Goal: Transaction & Acquisition: Download file/media

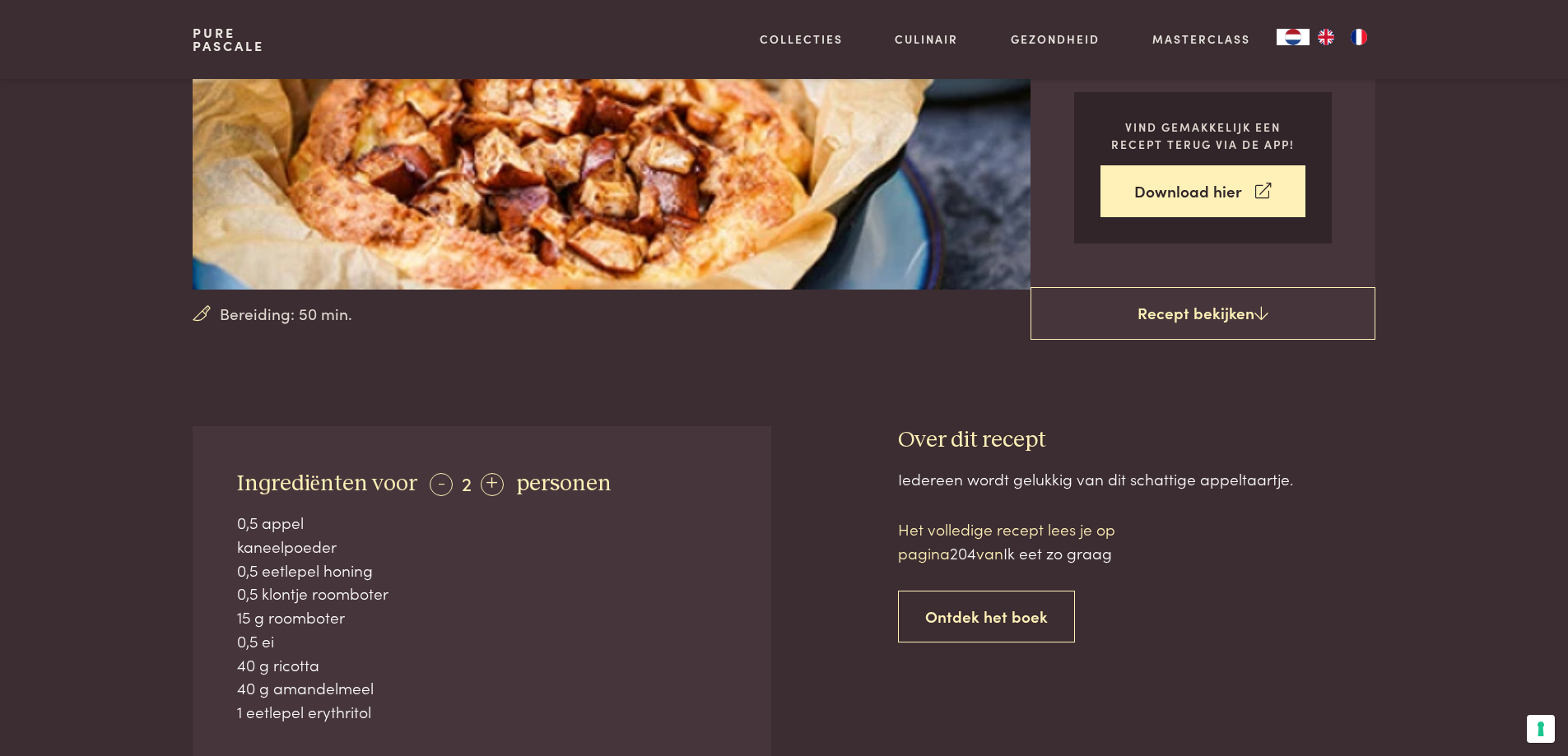
scroll to position [411, 0]
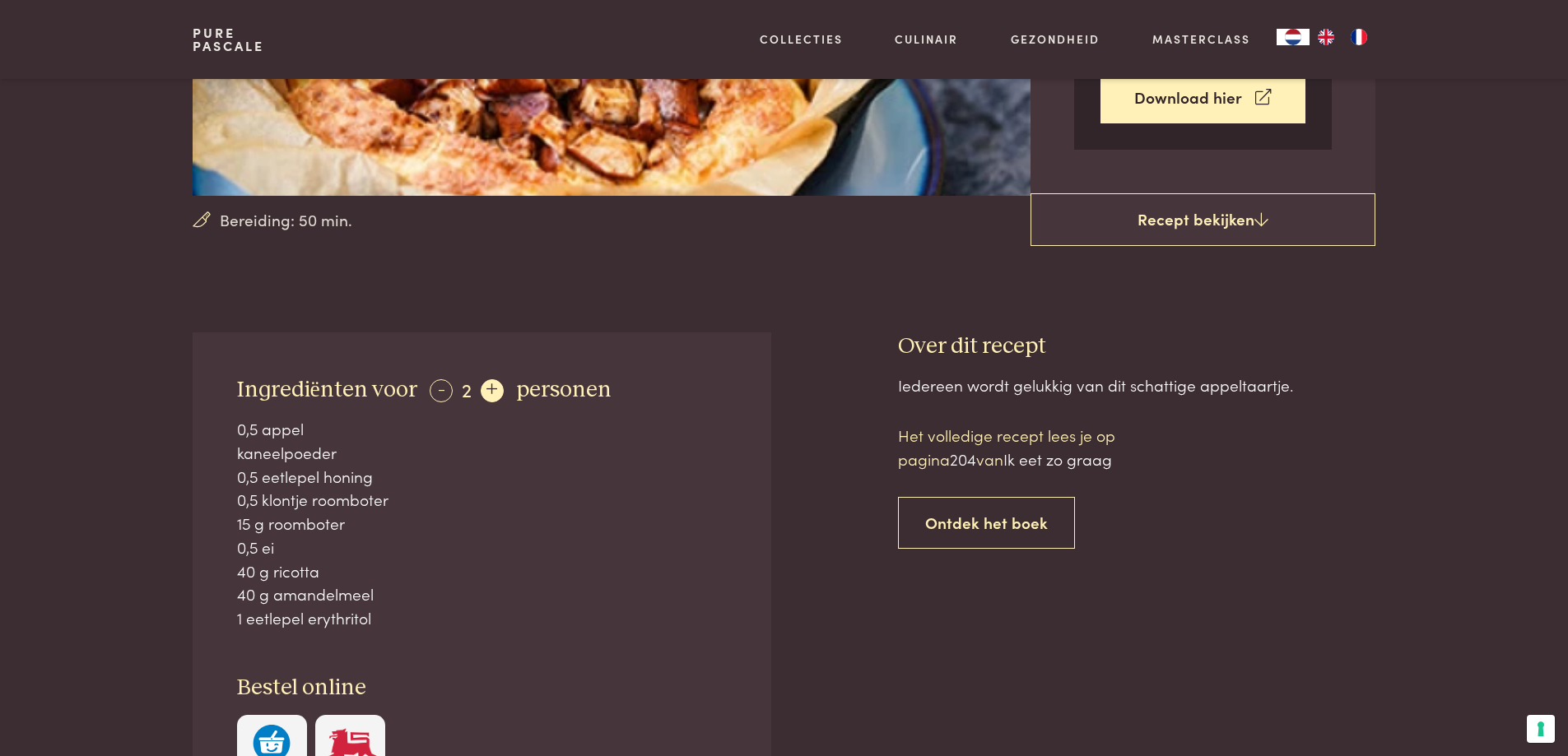
click at [487, 384] on div "+" at bounding box center [491, 390] width 23 height 23
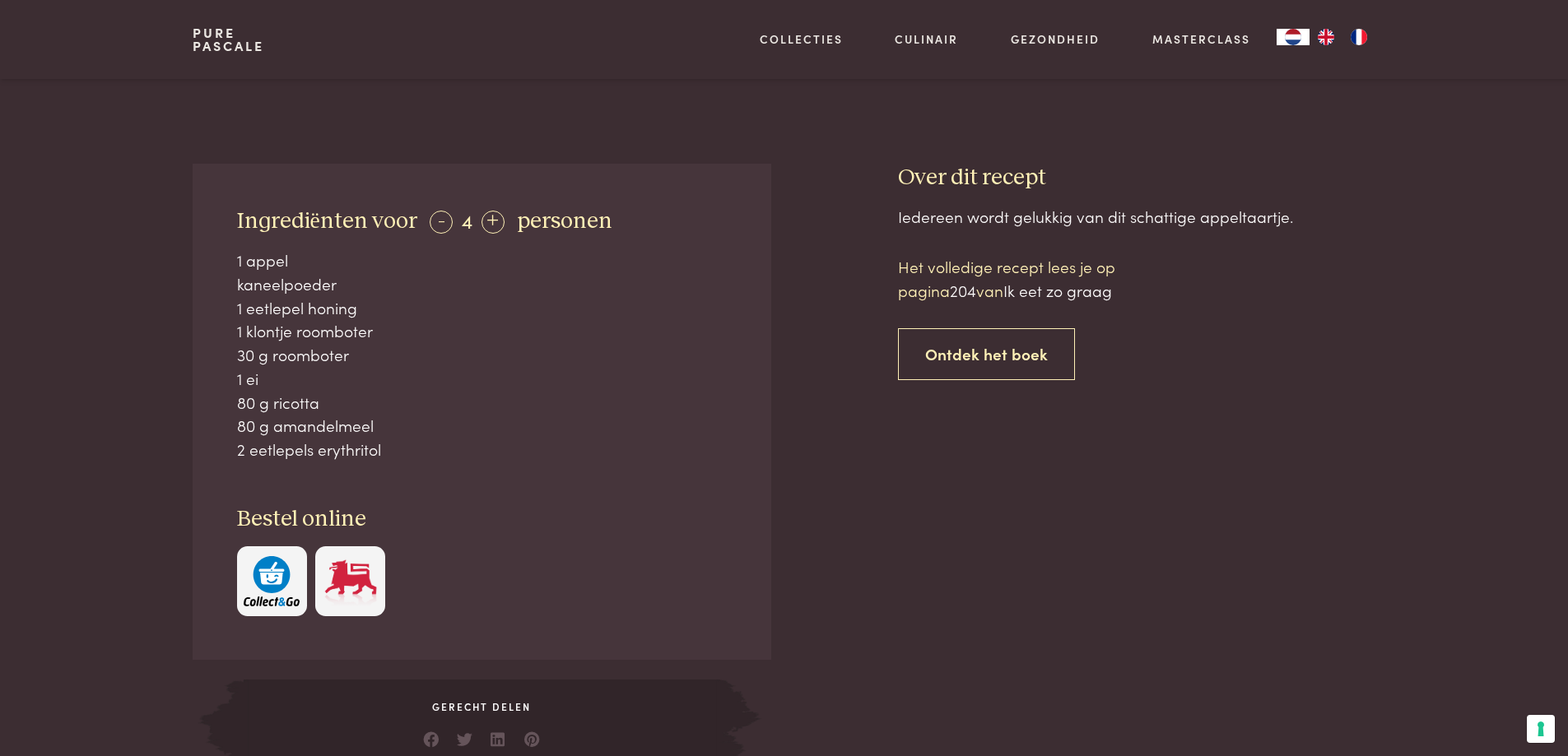
scroll to position [494, 0]
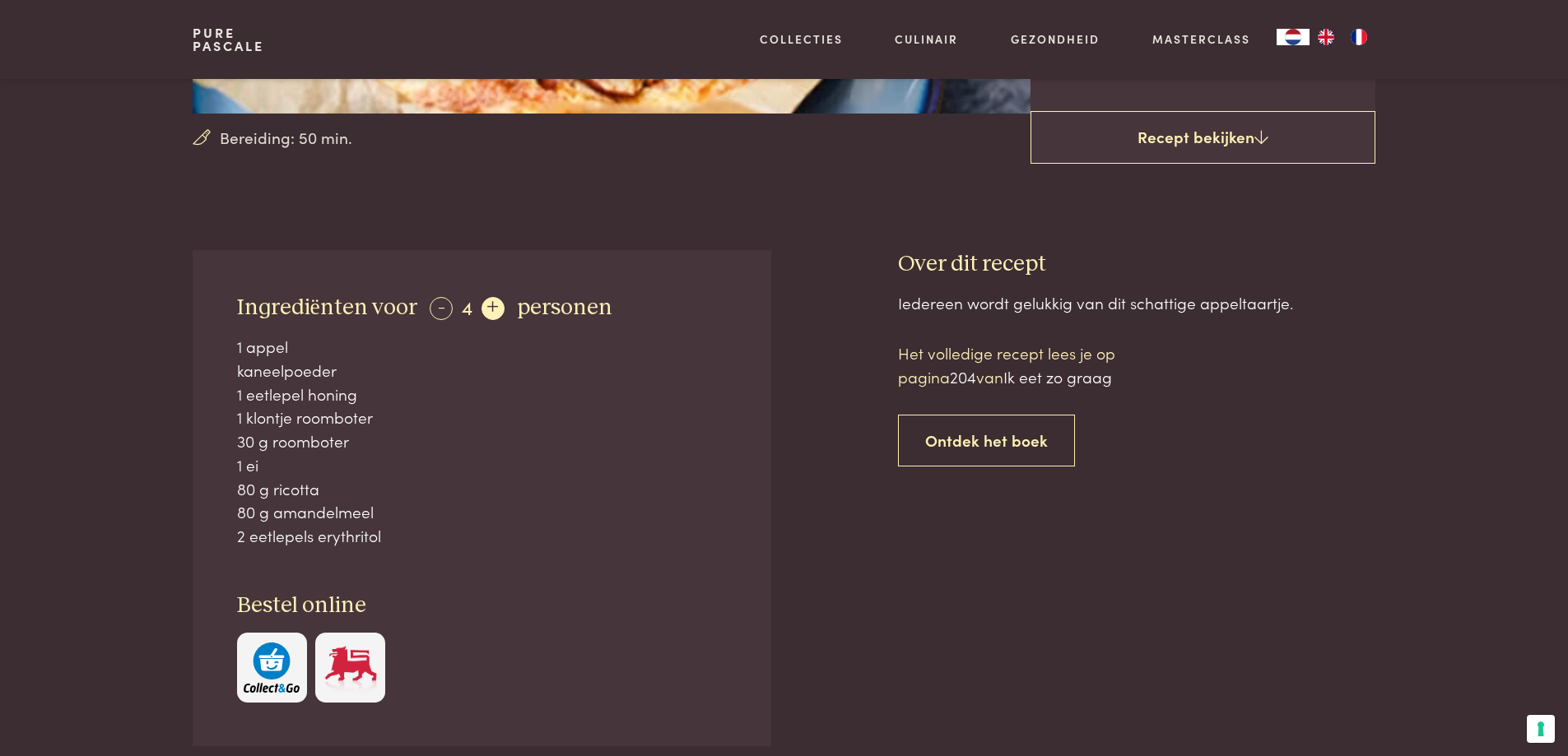
click at [491, 312] on div "+" at bounding box center [492, 308] width 23 height 23
click at [491, 312] on div "+" at bounding box center [493, 308] width 23 height 23
click at [491, 312] on div "+" at bounding box center [491, 308] width 23 height 23
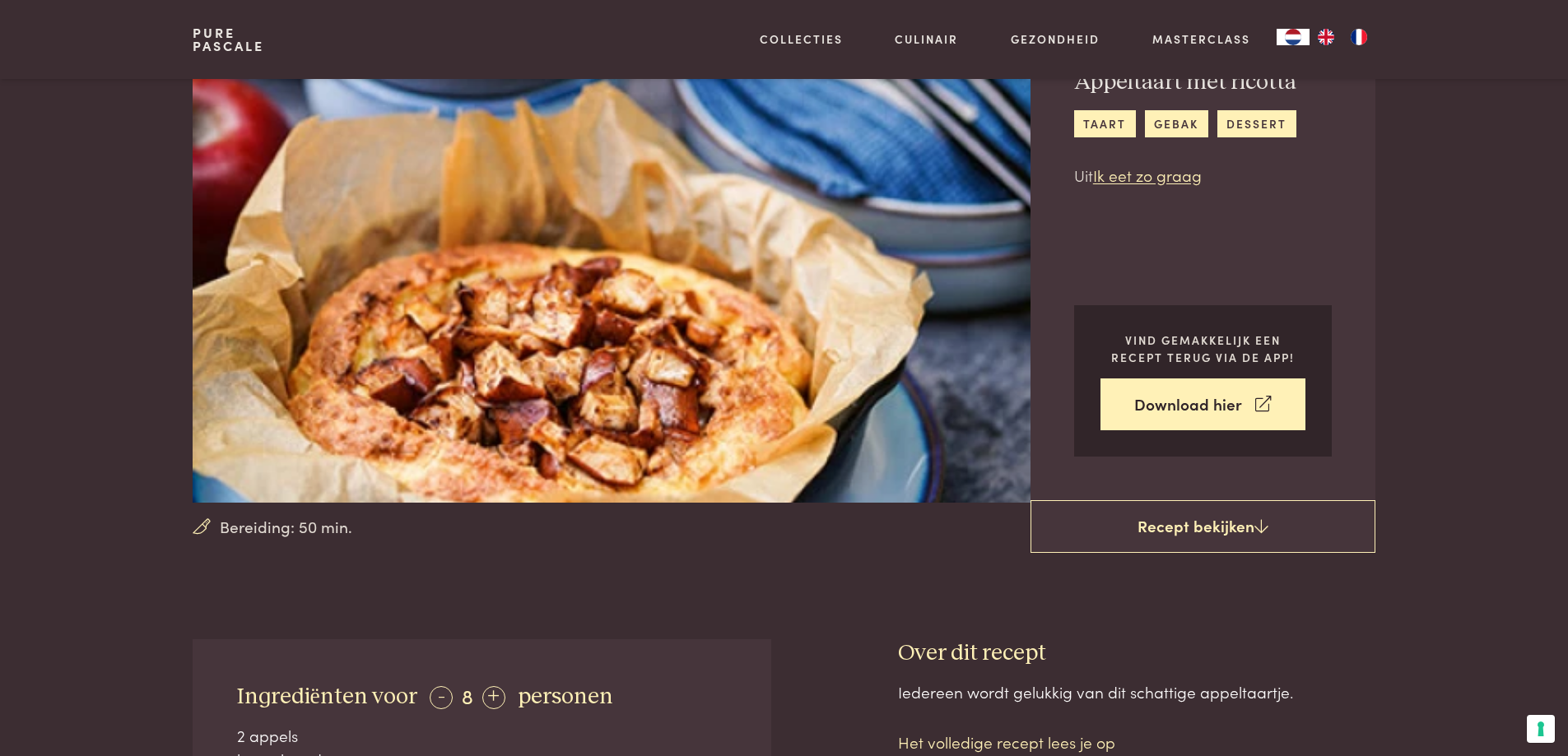
scroll to position [82, 0]
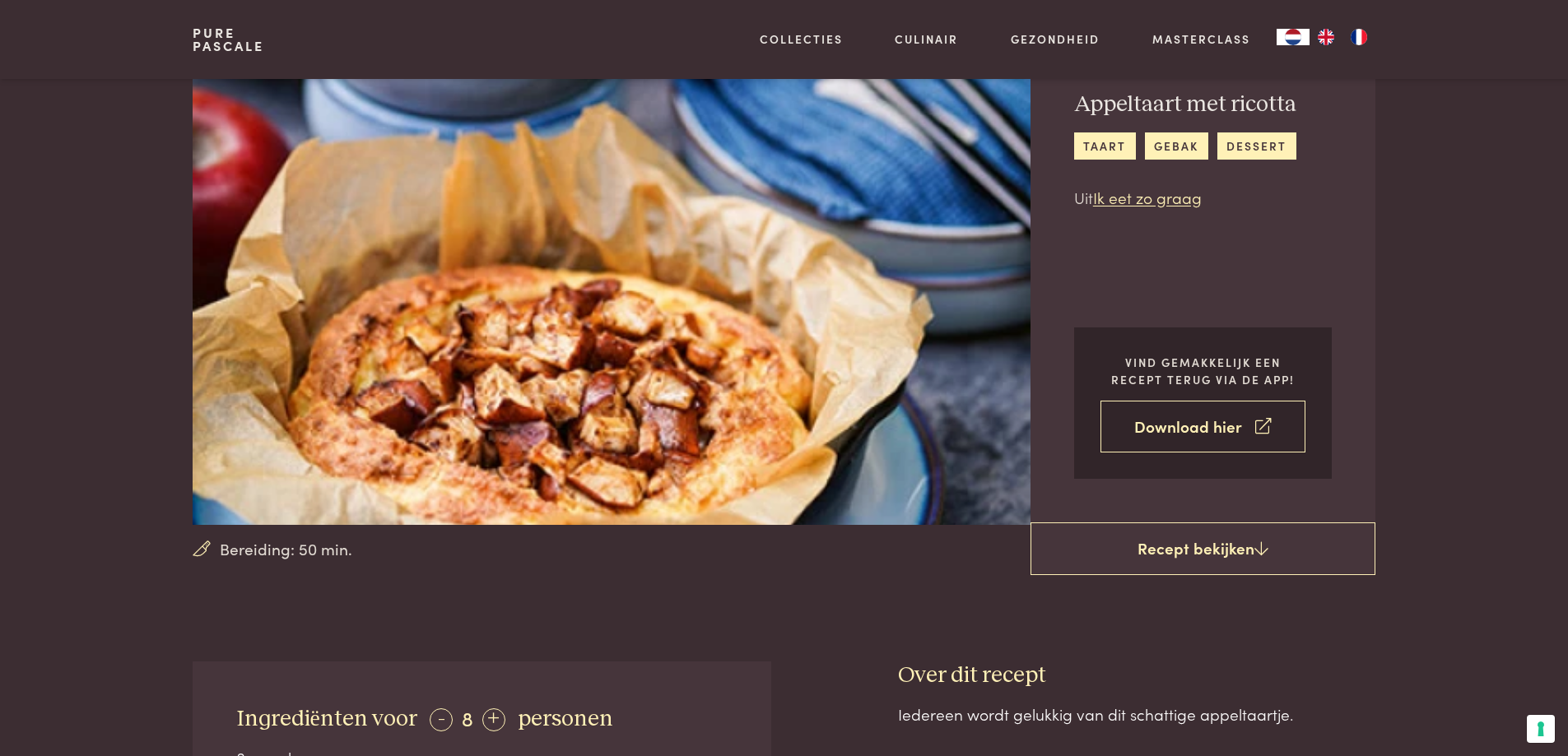
click at [1162, 426] on link "Download hier" at bounding box center [1202, 427] width 205 height 51
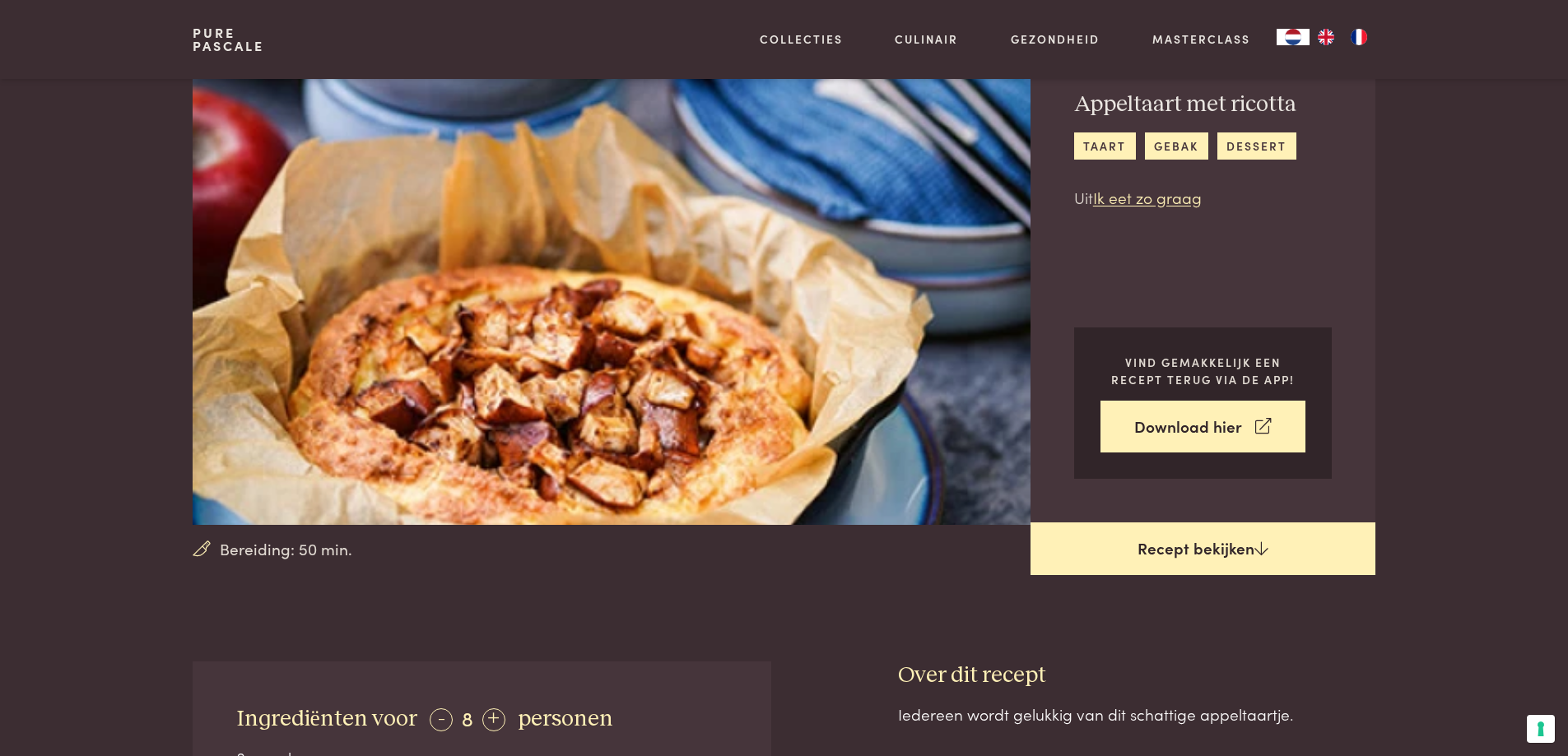
click at [1183, 523] on link "Recept bekijken" at bounding box center [1203, 548] width 345 height 52
